Goal: Task Accomplishment & Management: Complete application form

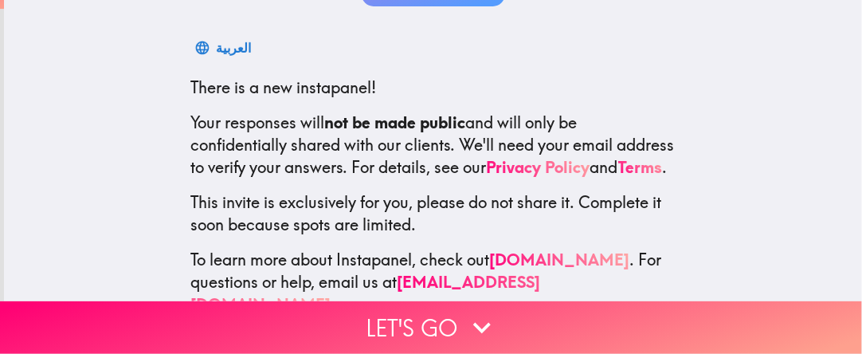
scroll to position [290, 0]
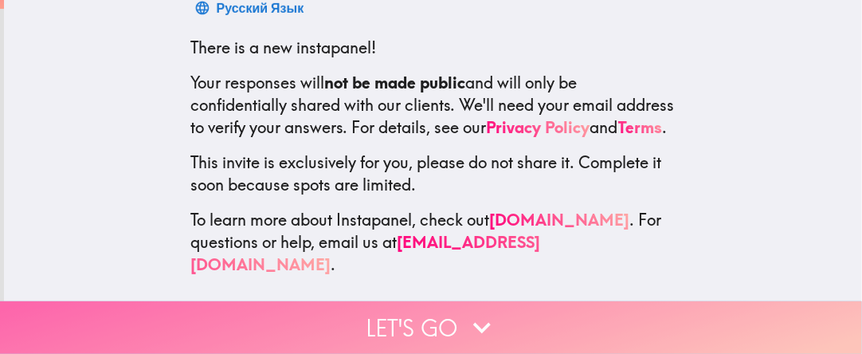
click at [441, 322] on button "Let's go" at bounding box center [431, 327] width 862 height 53
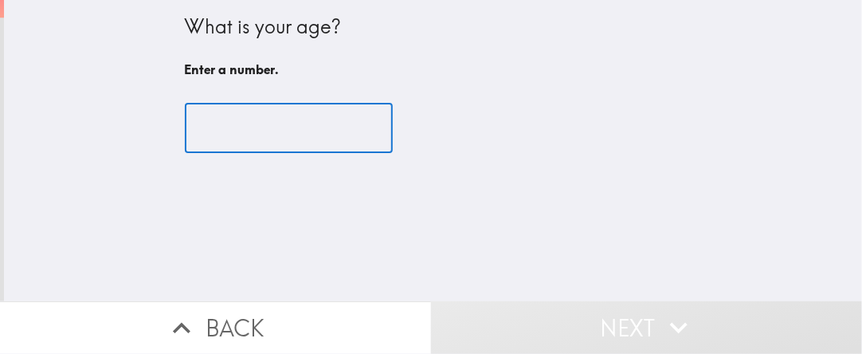
click at [334, 126] on input "number" at bounding box center [289, 128] width 208 height 49
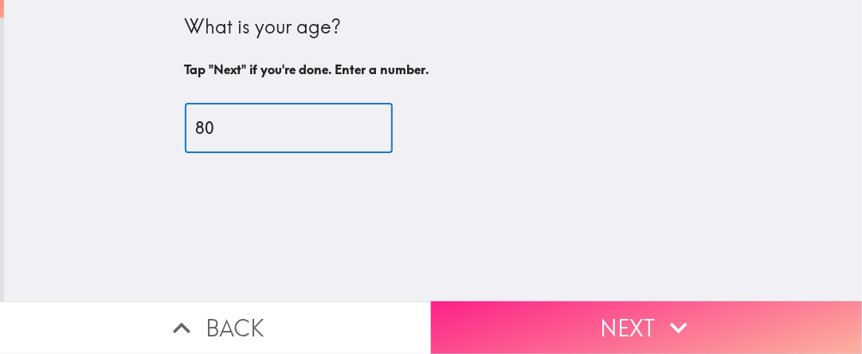
type input "80"
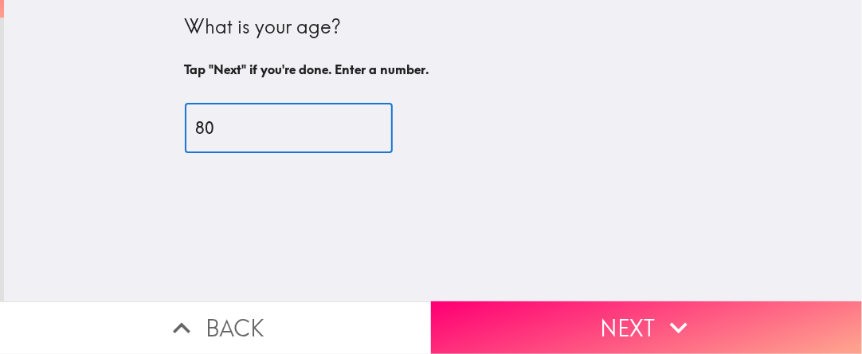
click at [556, 307] on button "Next" at bounding box center [646, 327] width 431 height 53
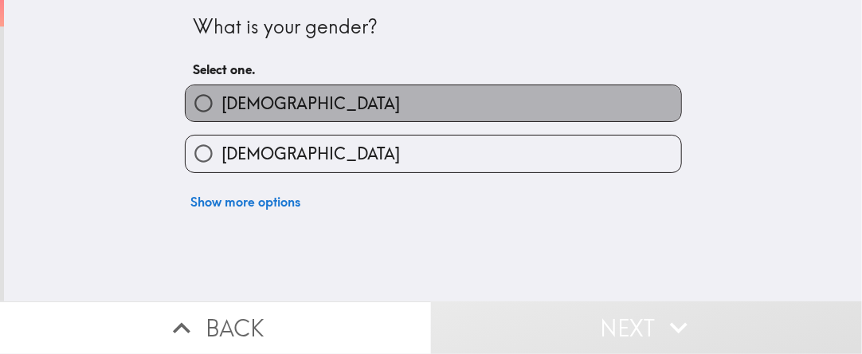
drag, startPoint x: 389, startPoint y: 96, endPoint x: 414, endPoint y: 161, distance: 69.3
click at [392, 110] on label "[DEMOGRAPHIC_DATA]" at bounding box center [433, 103] width 495 height 36
click at [221, 110] on input "[DEMOGRAPHIC_DATA]" at bounding box center [204, 103] width 36 height 36
radio input "true"
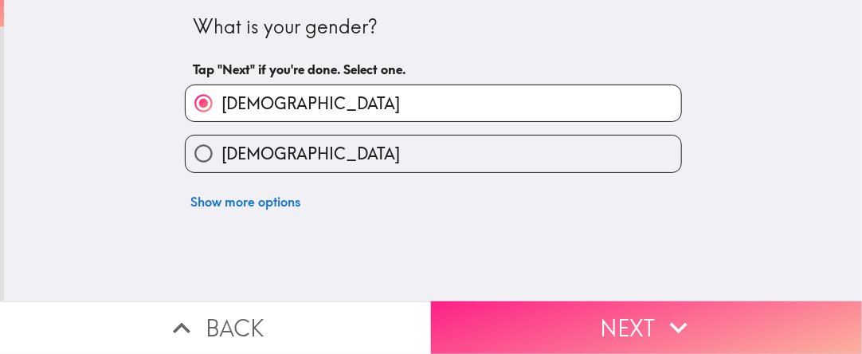
click at [529, 310] on button "Next" at bounding box center [646, 327] width 431 height 53
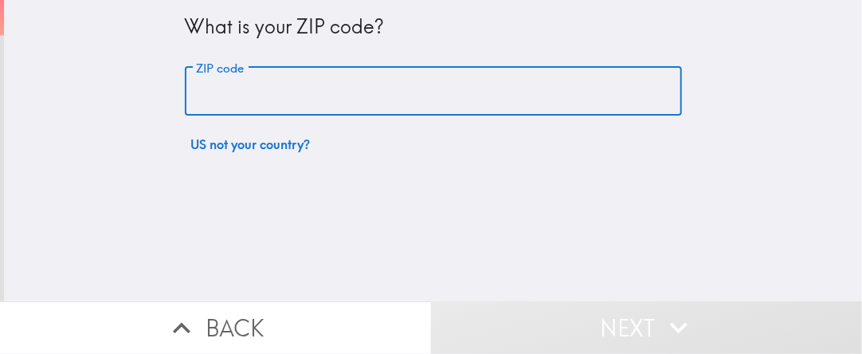
click at [428, 92] on input "ZIP code" at bounding box center [433, 91] width 497 height 49
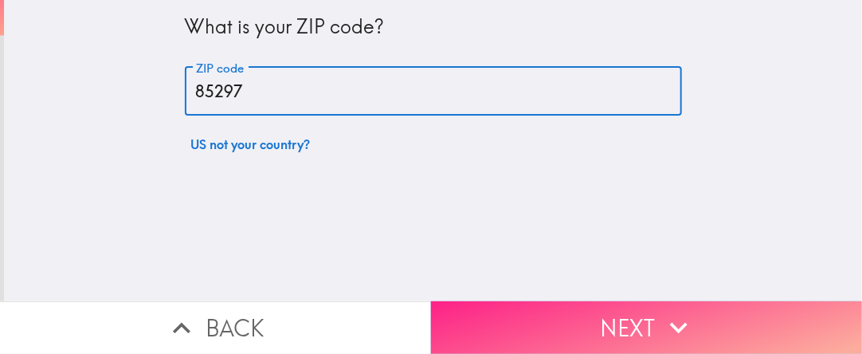
type input "85297"
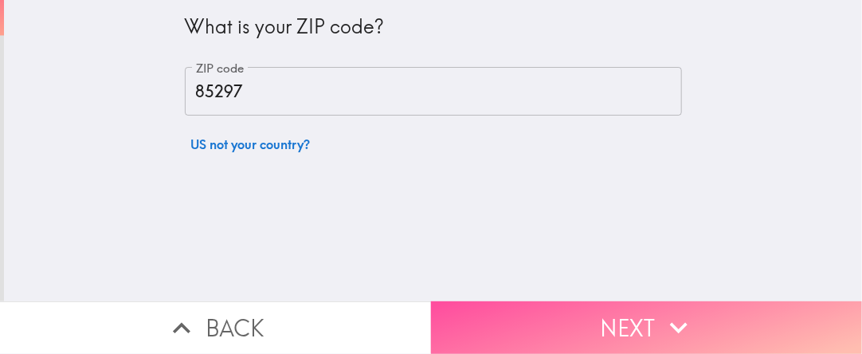
drag, startPoint x: 610, startPoint y: 305, endPoint x: 616, endPoint y: 311, distance: 8.5
click at [612, 310] on button "Next" at bounding box center [646, 327] width 431 height 53
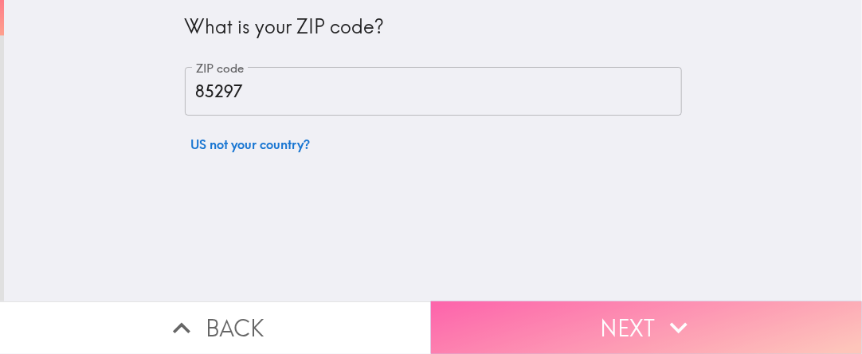
click at [594, 325] on button "Next" at bounding box center [646, 327] width 431 height 53
